Goal: Information Seeking & Learning: Find specific fact

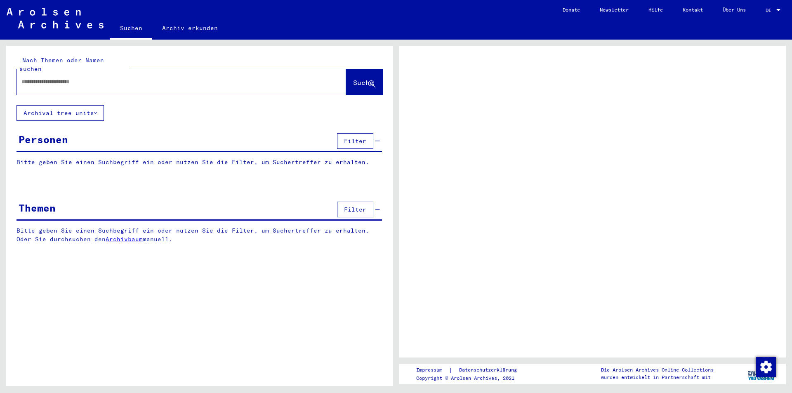
click at [190, 73] on div at bounding box center [171, 82] width 310 height 19
click at [191, 78] on input "text" at bounding box center [173, 82] width 305 height 9
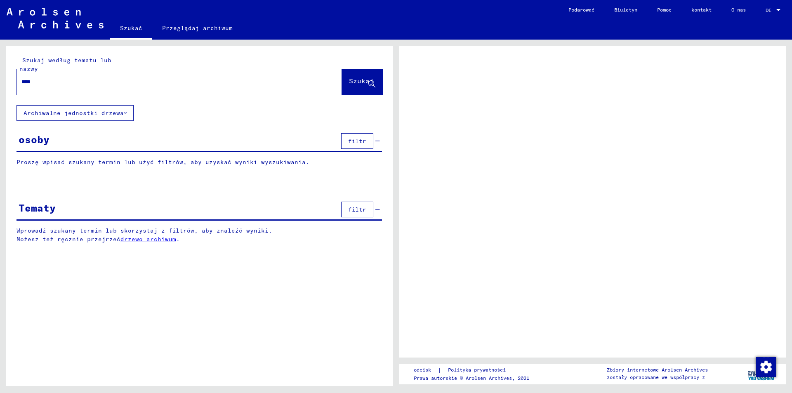
type input "*****"
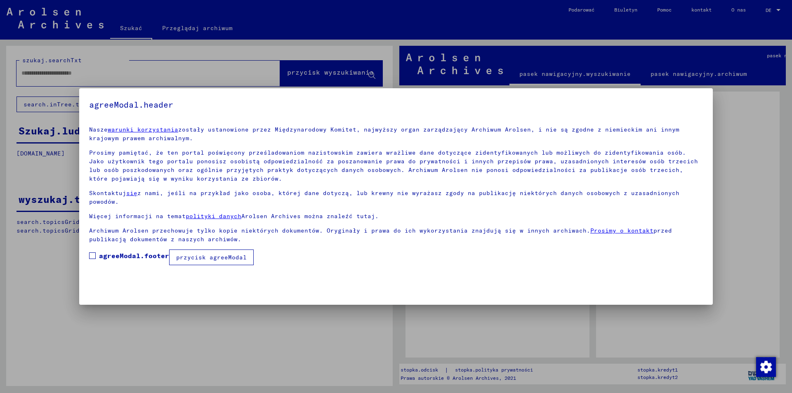
click at [181, 252] on button "przycisk agreeModal" at bounding box center [211, 258] width 85 height 16
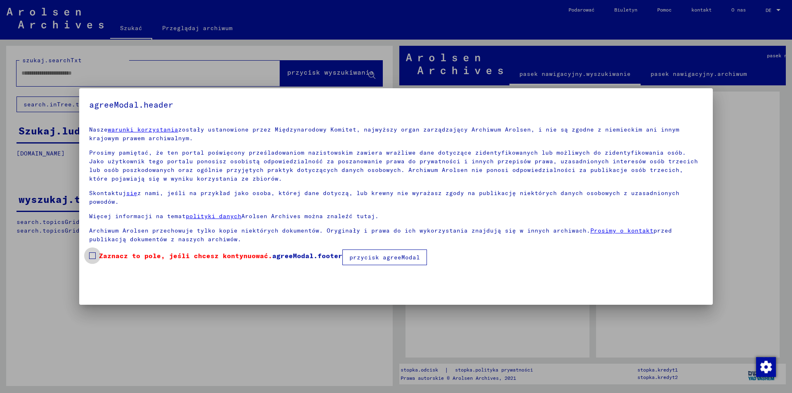
click at [101, 252] on font "Zaznacz to pole, jeśli chcesz kontynuować." at bounding box center [185, 256] width 173 height 8
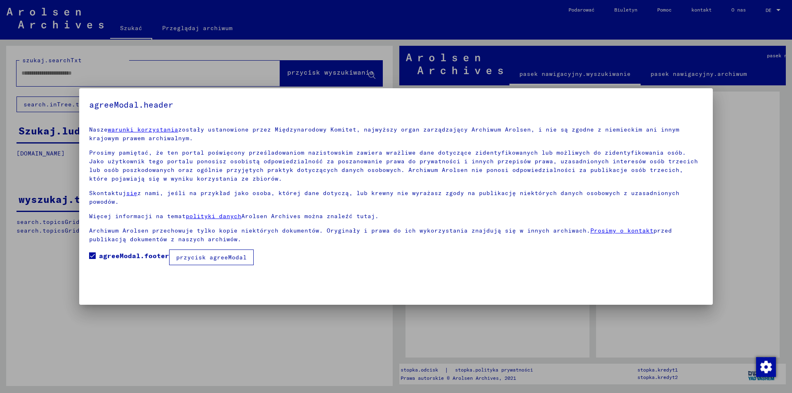
click at [232, 255] on button "przycisk agreeModal" at bounding box center [211, 258] width 85 height 16
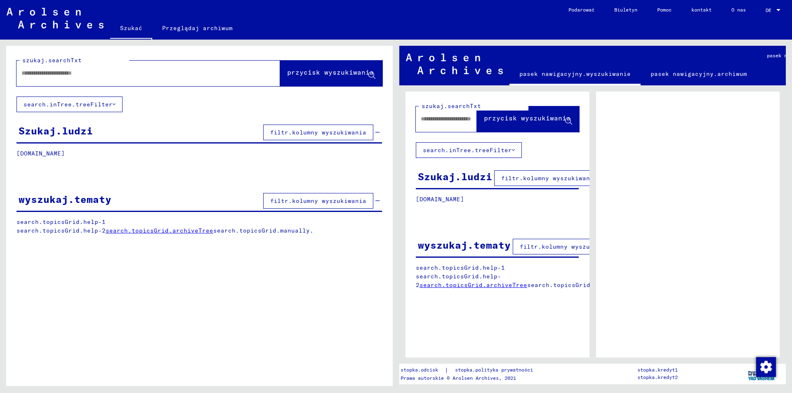
click at [147, 70] on input "text" at bounding box center [140, 73] width 239 height 9
click at [213, 151] on p "[DOMAIN_NAME]" at bounding box center [198, 153] width 365 height 9
click at [316, 121] on div "szukaj.searchTxt przycisk wyszukiwania search.inTree.treeFilter Szukaj.ludzi fi…" at bounding box center [199, 147] width 387 height 202
click at [317, 131] on font "filtr.kolumny wyszukiwania" at bounding box center [318, 132] width 96 height 7
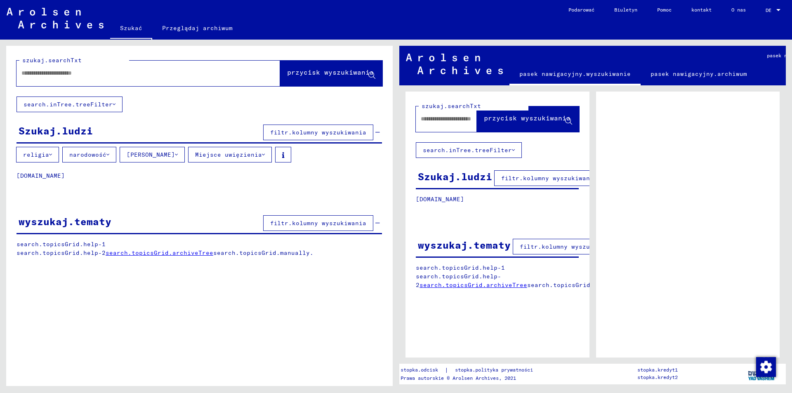
click at [84, 160] on button "narodowość" at bounding box center [89, 155] width 54 height 16
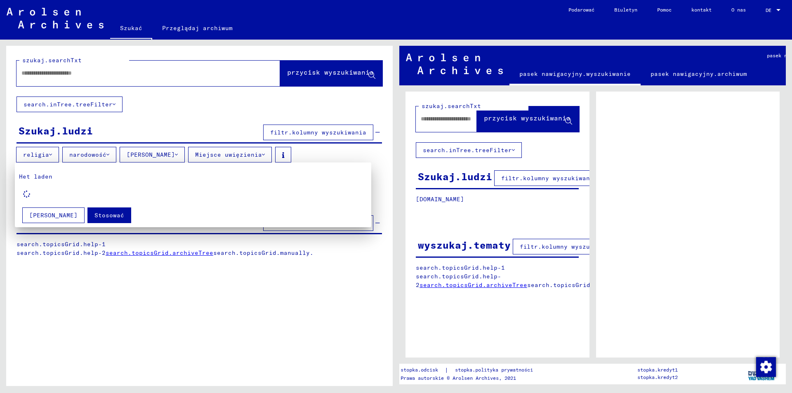
click at [143, 120] on div at bounding box center [396, 196] width 792 height 393
